Goal: Task Accomplishment & Management: Complete application form

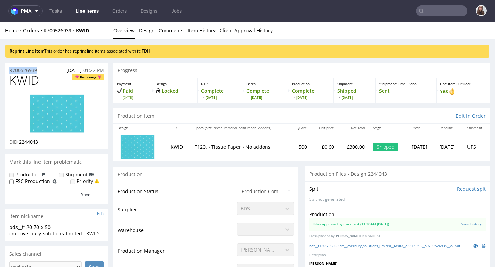
drag, startPoint x: 46, startPoint y: 70, endPoint x: 8, endPoint y: 70, distance: 38.8
click at [8, 70] on div "R700526939 31.07.2025 01:22 PM" at bounding box center [56, 68] width 103 height 11
copy p "R700526939"
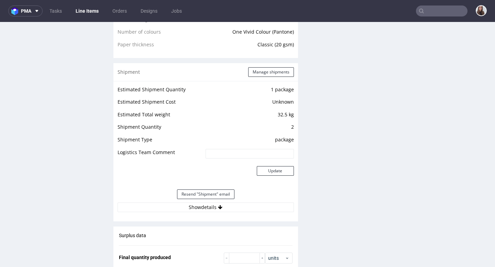
scroll to position [590, 0]
click at [189, 207] on button "Show details" at bounding box center [205, 207] width 176 height 10
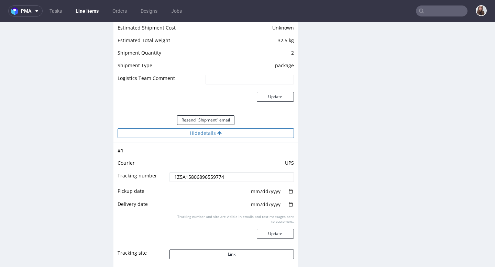
scroll to position [673, 0]
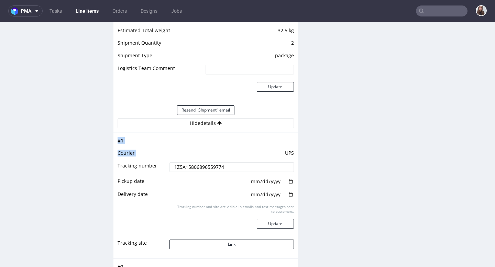
drag, startPoint x: 278, startPoint y: 152, endPoint x: 292, endPoint y: 152, distance: 13.7
click at [292, 152] on div "# 1 Courier UPS Tracking number 1Z5A15806896559774 Pickup date 2025-08-15 Deliv…" at bounding box center [205, 195] width 184 height 126
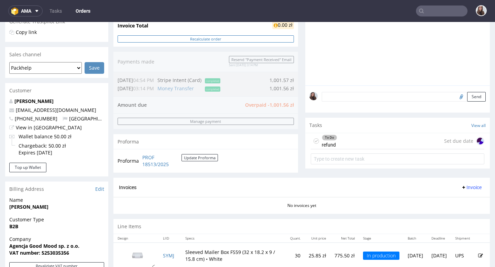
scroll to position [155, 0]
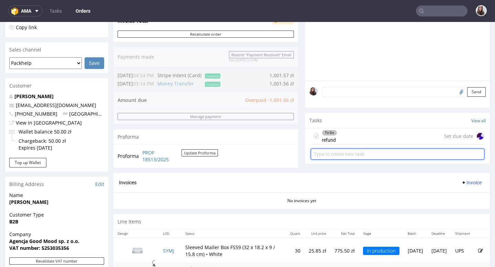
click at [409, 157] on input "text" at bounding box center [397, 154] width 173 height 11
type input "refund"
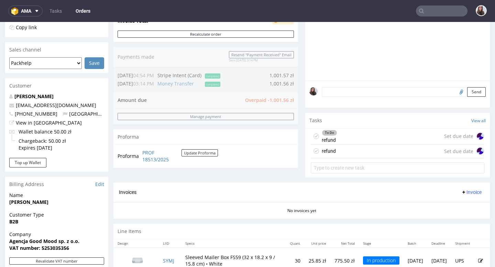
click at [379, 158] on div "refund Set due date" at bounding box center [397, 152] width 173 height 14
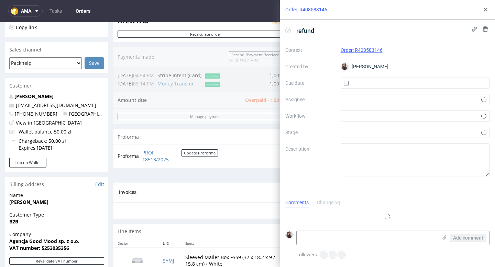
scroll to position [5, 0]
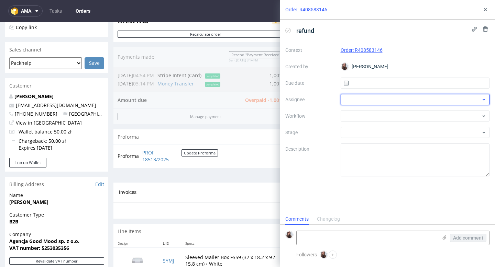
click at [362, 99] on div at bounding box center [414, 99] width 149 height 11
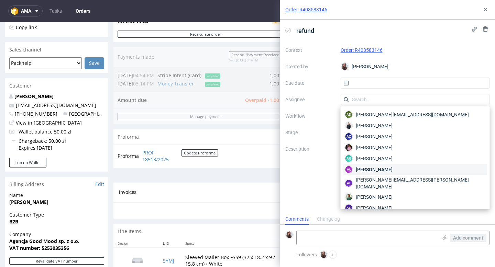
click at [373, 168] on span "[PERSON_NAME]" at bounding box center [374, 169] width 37 height 7
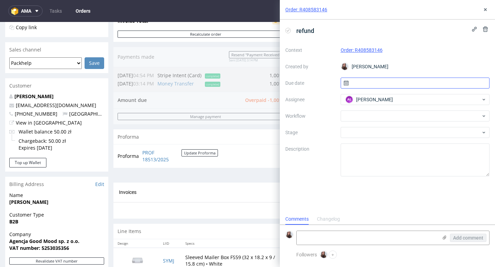
click at [376, 78] on input "text" at bounding box center [414, 83] width 149 height 11
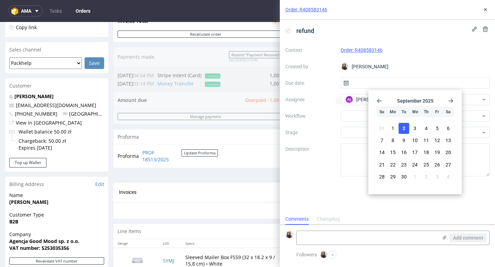
click at [403, 128] on span "2" at bounding box center [403, 128] width 3 height 7
type input "[DATE]"
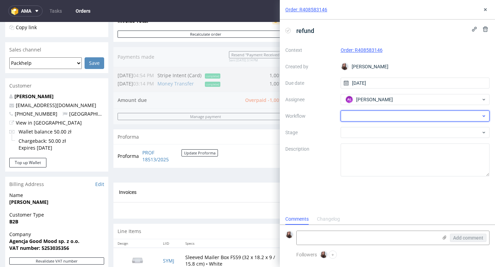
click at [361, 115] on div at bounding box center [414, 116] width 149 height 11
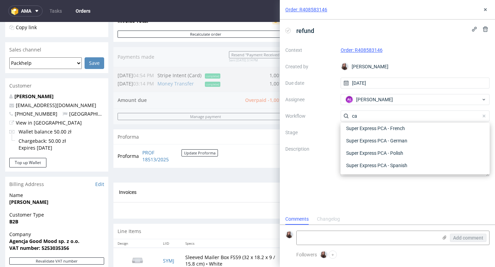
scroll to position [87, 0]
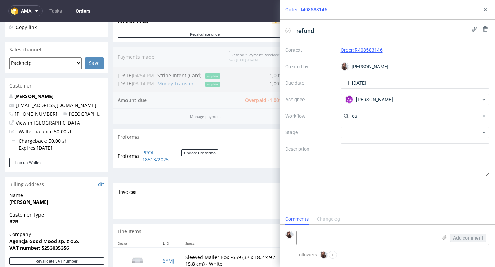
type input "c"
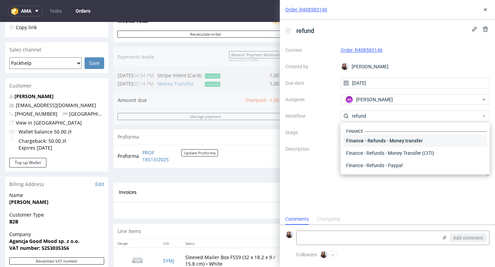
type input "refund"
click at [371, 144] on div "Finance - Refunds - Money transfer" at bounding box center [415, 141] width 144 height 12
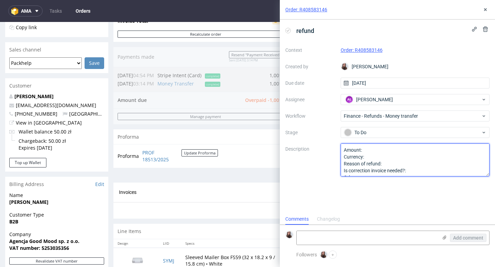
click at [366, 153] on textarea "Amount: Currency: Reason of refund: Is correction invoice needed?: Other:" at bounding box center [414, 160] width 149 height 33
click at [391, 164] on textarea "Amount: Currency: Reason of refund: Is correction invoice needed?: Other:" at bounding box center [414, 160] width 149 height 33
click at [421, 172] on textarea "Amount: Currency: Reason of refund: Is correction invoice needed?: Other:" at bounding box center [414, 160] width 149 height 33
click at [385, 156] on textarea "Amount: Currency: Reason of refund: Is correction invoice needed?: Other:" at bounding box center [414, 160] width 149 height 33
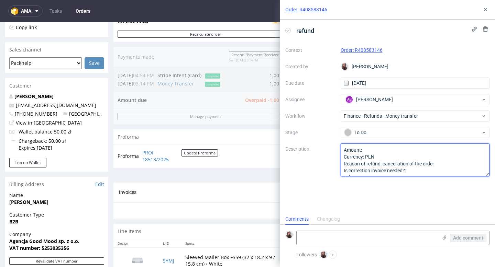
type textarea "Amount: Currency: PLN Reason of refund: cancellation of the order Is correction…"
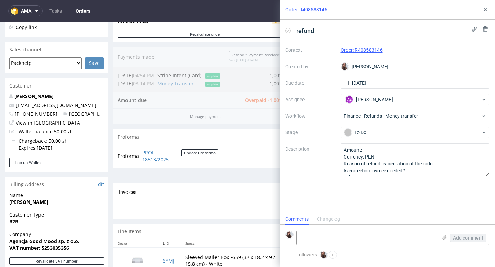
click at [222, 97] on div "Order summary 1 Line Item (Net Total) 814.28 Add promo code Apply additional_cu…" at bounding box center [205, 59] width 184 height 248
click at [484, 9] on icon at bounding box center [484, 9] width 5 height 5
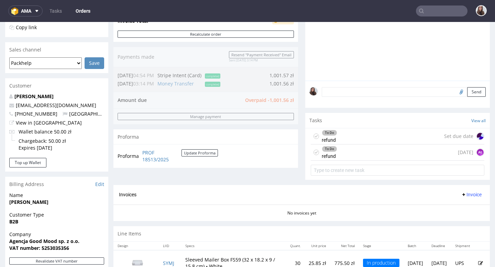
drag, startPoint x: 265, startPoint y: 83, endPoint x: 293, endPoint y: 83, distance: 28.2
click at [293, 83] on div "Order summary 1 Line Item (Net Total) 814.28 Add promo code Apply additional_cu…" at bounding box center [205, 60] width 184 height 250
click at [343, 153] on div "To Do refund [DATE] AŁ" at bounding box center [397, 153] width 173 height 16
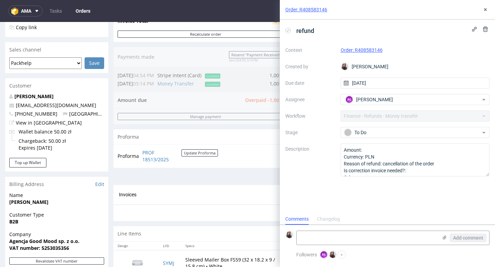
scroll to position [5, 0]
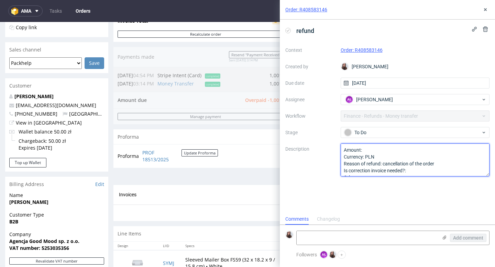
click at [368, 153] on textarea "Amount: Currency: PLN Reason of refund: cancellation of the order Is correction…" at bounding box center [414, 160] width 149 height 33
type textarea "Amount: 1001,56 Currency: PLN Reason of refund: cancellation of the order Is co…"
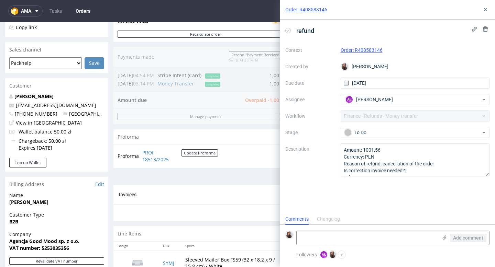
click at [236, 150] on div "Proforma PROF 18513/2025 Update Proforma" at bounding box center [205, 155] width 184 height 23
click at [485, 12] on icon at bounding box center [484, 9] width 5 height 5
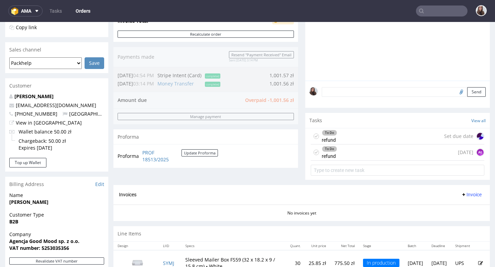
click at [350, 160] on div "To Do refund [DATE] AŁ" at bounding box center [397, 153] width 173 height 16
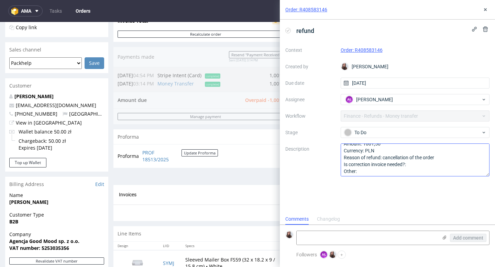
scroll to position [8, 0]
click at [412, 164] on textarea "Amount: 1001,56 Currency: PLN Reason of refund: cancellation of the order Is co…" at bounding box center [414, 160] width 149 height 33
type textarea "Amount: 1001,56 Currency: PLN Reason of refund: cancellation of the order Is co…"
click at [486, 8] on use at bounding box center [485, 9] width 3 height 3
